Goal: Task Accomplishment & Management: Use online tool/utility

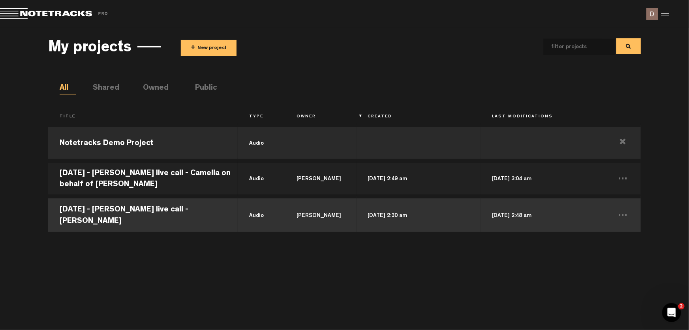
click at [166, 218] on td "[DATE] - [PERSON_NAME] live call - [PERSON_NAME]" at bounding box center [143, 214] width 190 height 36
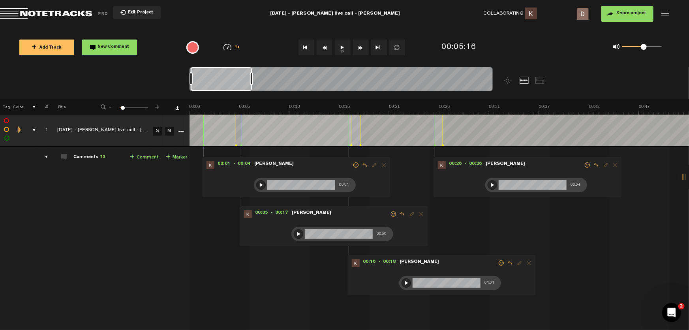
drag, startPoint x: 251, startPoint y: 324, endPoint x: 261, endPoint y: 324, distance: 9.5
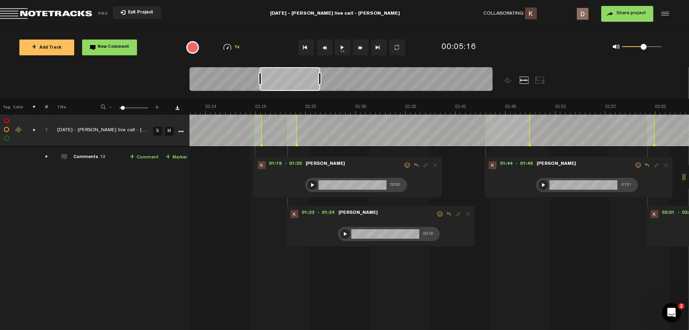
scroll to position [0, 699]
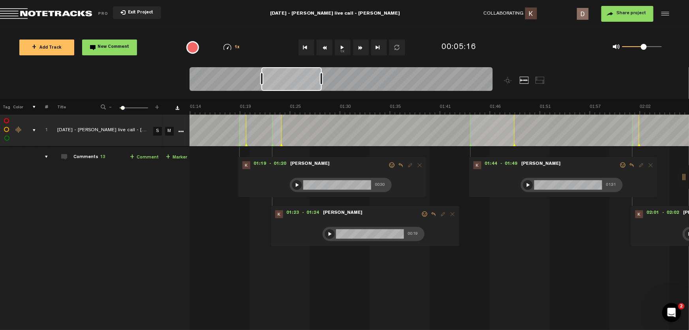
drag, startPoint x: 211, startPoint y: 79, endPoint x: 280, endPoint y: 85, distance: 69.0
click at [280, 85] on div at bounding box center [292, 79] width 60 height 24
click at [296, 182] on div at bounding box center [296, 184] width 9 height 9
drag, startPoint x: 342, startPoint y: 324, endPoint x: 347, endPoint y: 324, distance: 4.7
click at [347, 324] on div "+ New drawing Tag Color # Title - 1 100 6 + 1 [DATE] - [PERSON_NAME] live call …" at bounding box center [344, 214] width 689 height 231
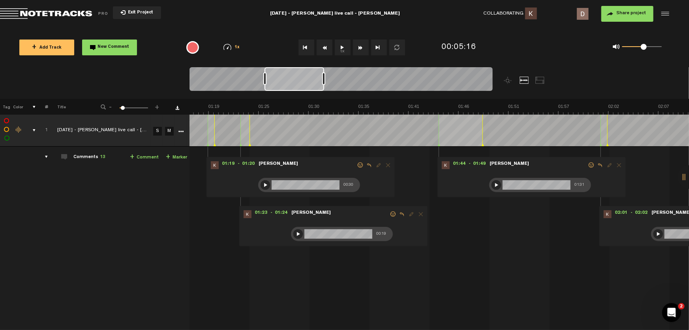
scroll to position [0, 734]
click at [296, 76] on div at bounding box center [295, 79] width 60 height 24
click at [365, 165] on span "Reply to comment" at bounding box center [365, 165] width 9 height 6
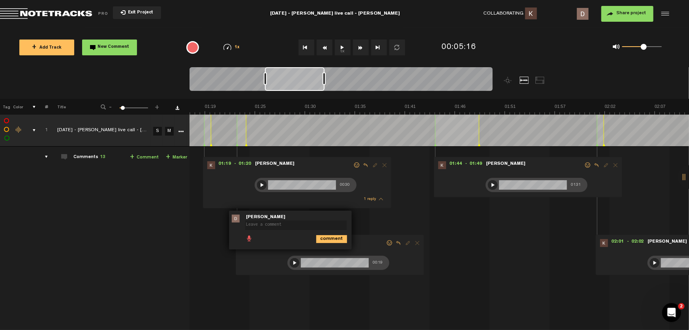
click at [249, 238] on span at bounding box center [249, 238] width 8 height 8
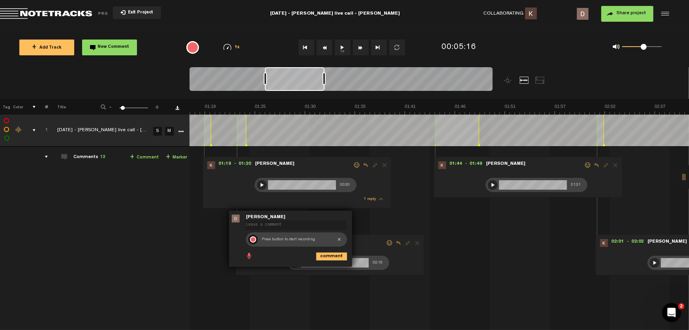
click at [253, 237] on div at bounding box center [253, 239] width 6 height 6
click at [253, 237] on div at bounding box center [252, 239] width 9 height 9
click at [265, 238] on div at bounding box center [264, 239] width 9 height 9
click at [255, 240] on div at bounding box center [252, 239] width 9 height 9
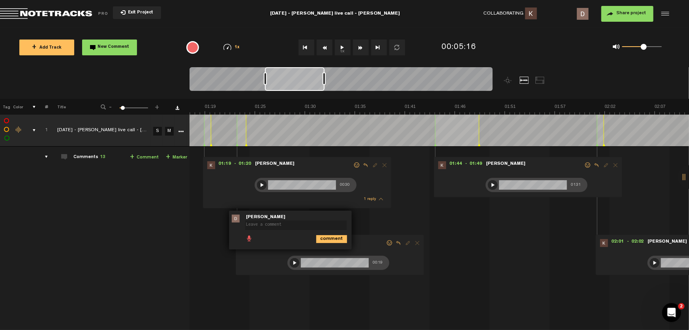
click at [250, 238] on span at bounding box center [249, 238] width 8 height 8
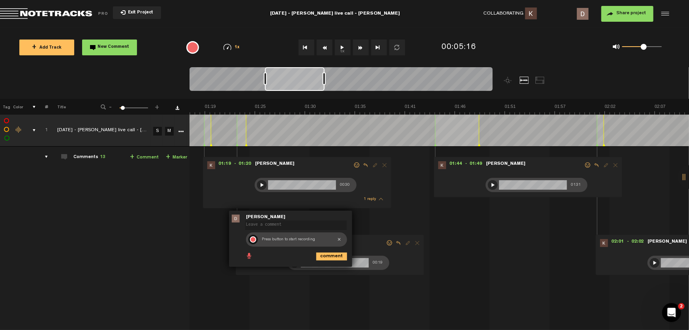
click at [250, 238] on div at bounding box center [253, 239] width 6 height 6
click at [254, 240] on div at bounding box center [252, 239] width 9 height 9
click at [262, 241] on div at bounding box center [264, 239] width 9 height 9
click at [322, 255] on icon "comment" at bounding box center [331, 256] width 31 height 8
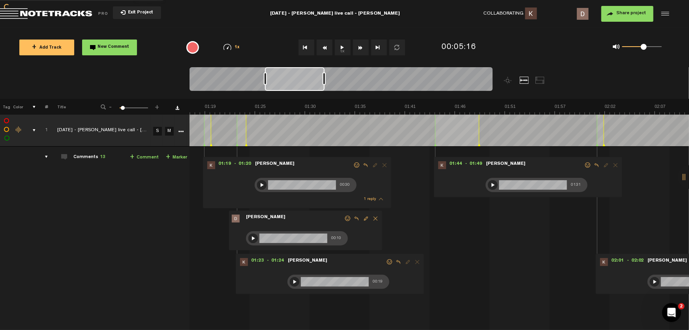
scroll to position [36, 0]
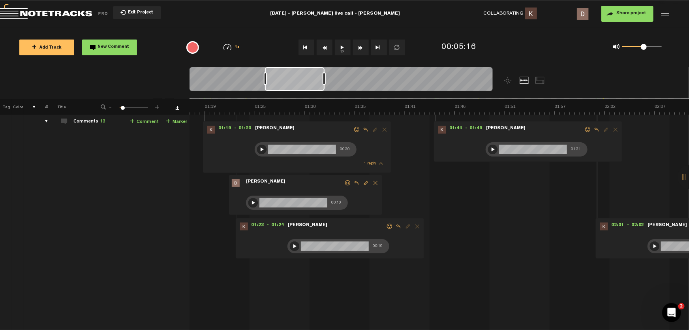
click at [292, 243] on div at bounding box center [294, 245] width 9 height 9
click at [294, 244] on div at bounding box center [294, 245] width 9 height 9
click at [294, 247] on div at bounding box center [294, 245] width 9 height 9
click at [292, 243] on div at bounding box center [294, 245] width 9 height 9
click at [293, 243] on div at bounding box center [294, 245] width 9 height 9
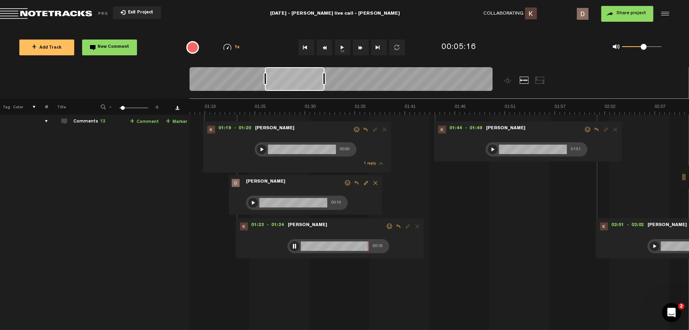
click at [294, 242] on div at bounding box center [294, 245] width 9 height 9
click at [397, 225] on span "Reply to comment" at bounding box center [398, 227] width 9 height 6
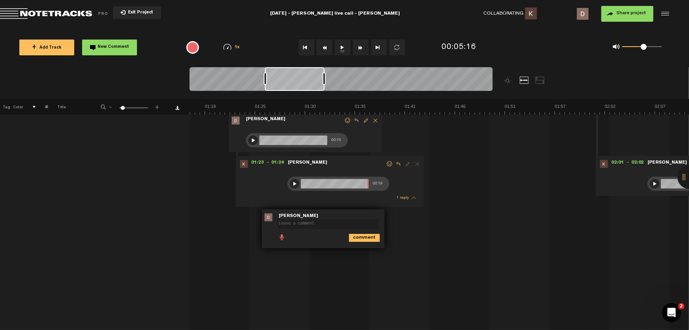
scroll to position [107, 0]
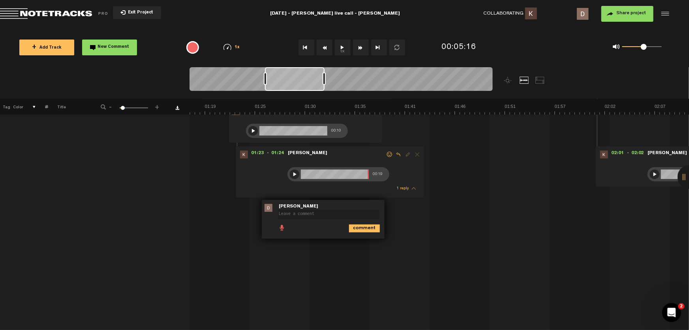
click at [283, 228] on span at bounding box center [282, 227] width 8 height 8
click at [283, 227] on div at bounding box center [286, 229] width 6 height 6
click at [285, 229] on div at bounding box center [285, 228] width 9 height 9
click at [297, 229] on div at bounding box center [296, 228] width 9 height 9
click at [356, 245] on icon "comment" at bounding box center [364, 246] width 31 height 8
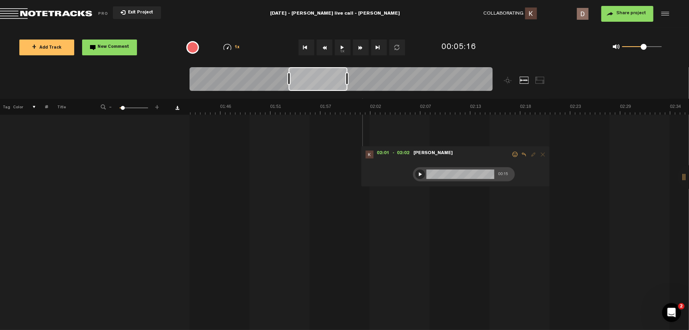
drag, startPoint x: 309, startPoint y: 79, endPoint x: 335, endPoint y: 106, distance: 37.7
click at [333, 28] on div "Loading... 100% + Add Track New Comment 1x 0.25x 0.5x 0.75x 1x 1.25x 1.5x 1.75x…" at bounding box center [344, 28] width 689 height 0
click at [416, 174] on div at bounding box center [416, 173] width 9 height 9
click at [419, 173] on div at bounding box center [416, 173] width 9 height 9
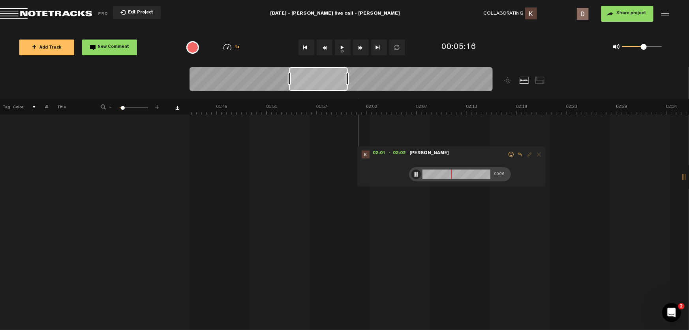
click at [419, 173] on div at bounding box center [416, 173] width 9 height 9
click at [518, 152] on span "Reply to comment" at bounding box center [520, 155] width 9 height 6
click at [403, 224] on span at bounding box center [404, 227] width 8 height 8
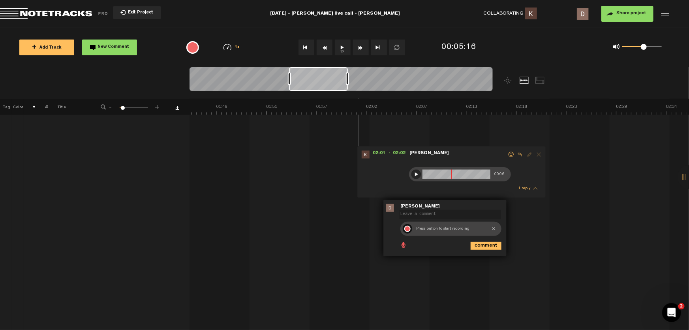
click at [409, 226] on div at bounding box center [408, 229] width 6 height 6
click at [404, 226] on div at bounding box center [407, 228] width 9 height 9
click at [422, 228] on div at bounding box center [418, 228] width 9 height 9
click at [490, 247] on icon "comment" at bounding box center [486, 246] width 31 height 8
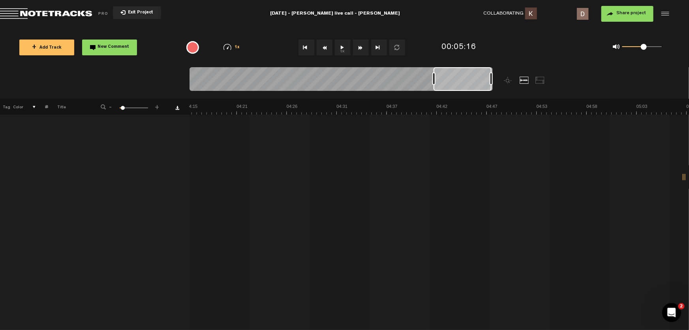
scroll to position [0, 2415]
drag, startPoint x: 318, startPoint y: 75, endPoint x: 499, endPoint y: 105, distance: 184.1
click at [499, 28] on div "Loading... 100% + Add Track New Comment 1x 0.25x 0.5x 0.75x 1x 1.25x 1.5x 1.75x…" at bounding box center [344, 28] width 689 height 0
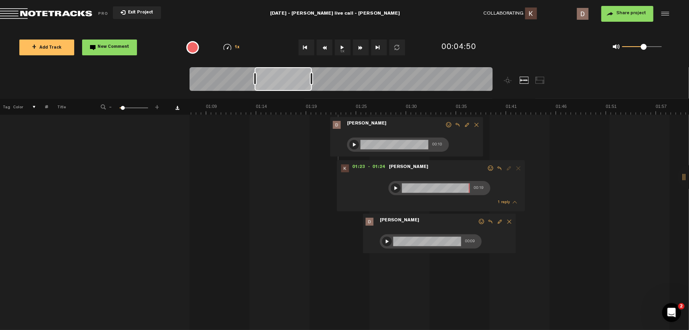
scroll to position [0, 633]
drag, startPoint x: 461, startPoint y: 75, endPoint x: 280, endPoint y: 83, distance: 180.3
click at [280, 83] on div at bounding box center [283, 79] width 57 height 24
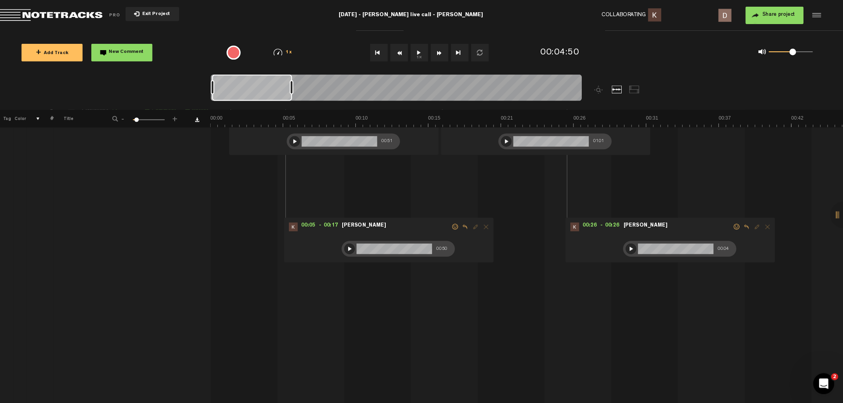
scroll to position [57, 0]
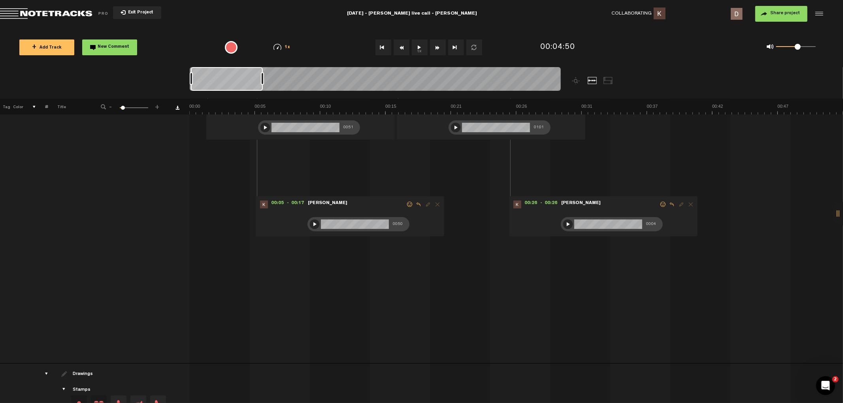
click at [689, 38] on div "0 1 0.55" at bounding box center [734, 47] width 194 height 23
click at [262, 128] on div at bounding box center [264, 127] width 9 height 9
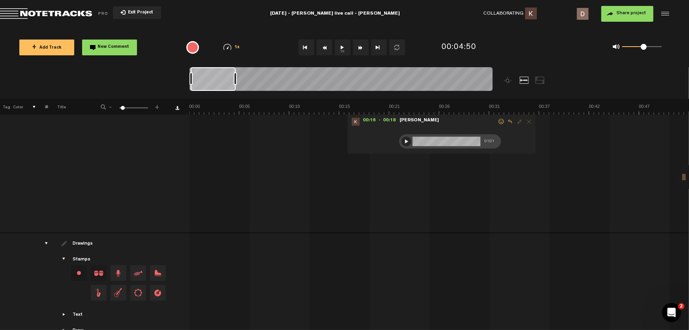
scroll to position [257, 0]
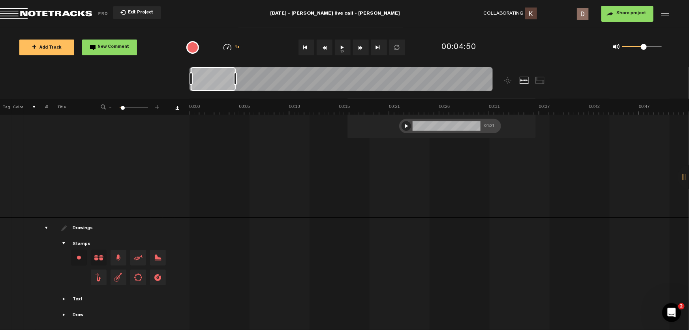
click at [44, 224] on div "drawings" at bounding box center [43, 228] width 12 height 8
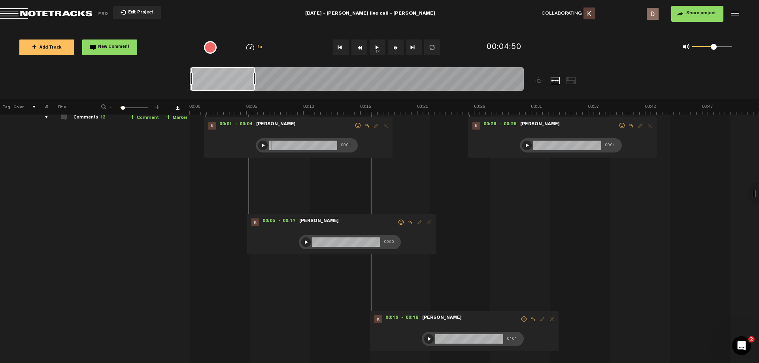
scroll to position [0, 0]
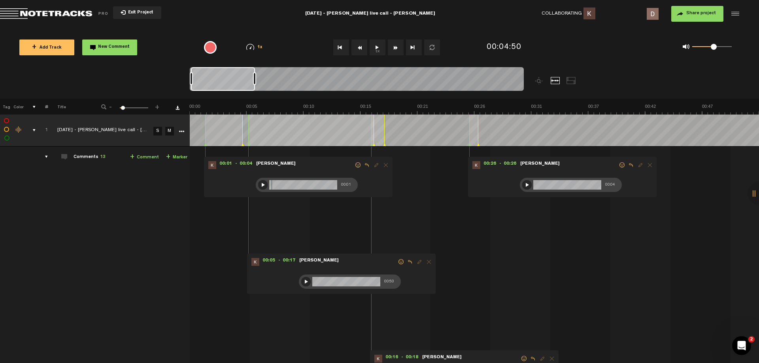
click at [525, 184] on div at bounding box center [526, 184] width 9 height 9
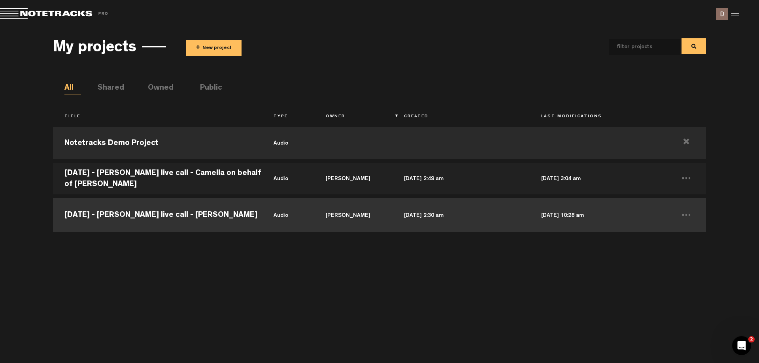
click at [206, 216] on td "[DATE] - [PERSON_NAME] live call - [PERSON_NAME]" at bounding box center [157, 214] width 209 height 36
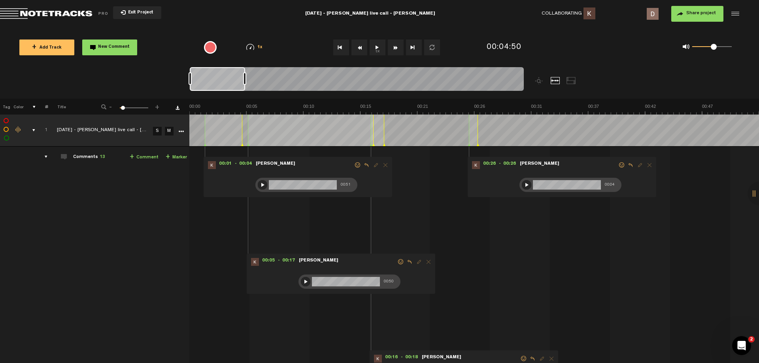
drag, startPoint x: 227, startPoint y: 76, endPoint x: 185, endPoint y: 83, distance: 42.4
click at [184, 84] on nt-zoom-navigation-bar at bounding box center [379, 83] width 759 height 32
